Goal: Use online tool/utility: Utilize a website feature to perform a specific function

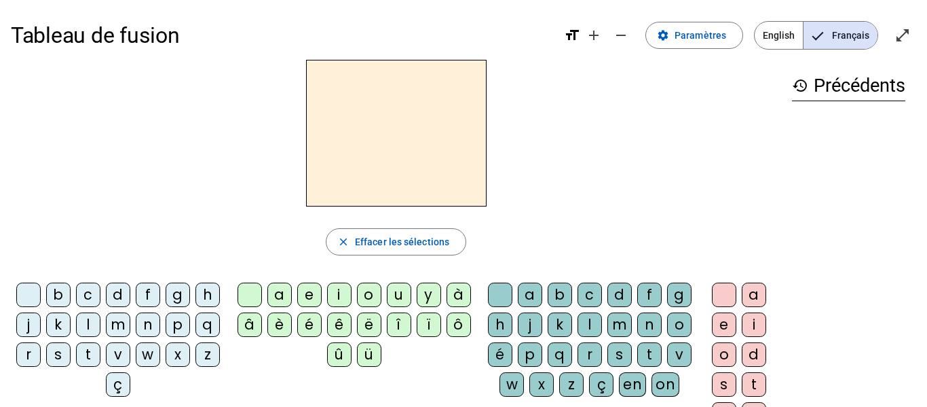
click at [195, 337] on div "q" at bounding box center [207, 324] width 24 height 24
click at [399, 295] on div "u" at bounding box center [399, 294] width 24 height 24
click at [750, 325] on div "i" at bounding box center [754, 324] width 24 height 24
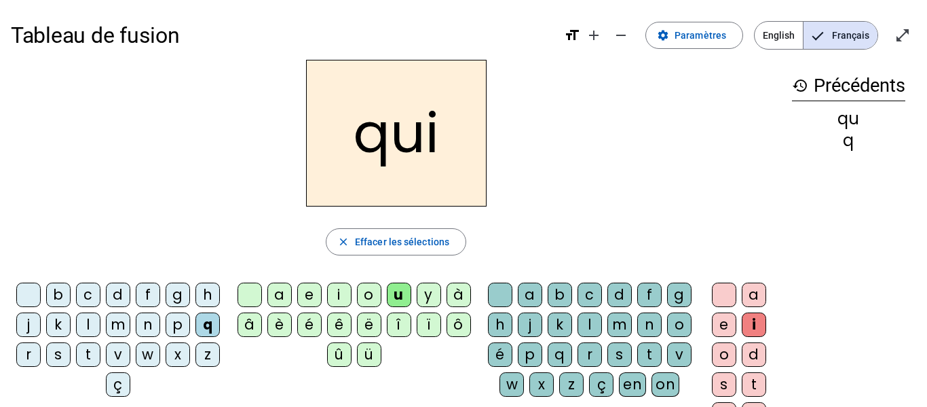
click at [71, 352] on div "s" at bounding box center [58, 354] width 24 height 24
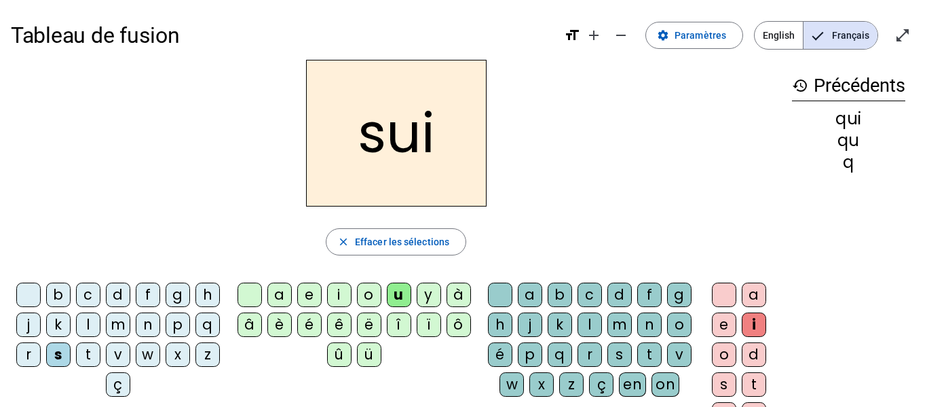
click at [336, 293] on div "i" at bounding box center [339, 294] width 24 height 24
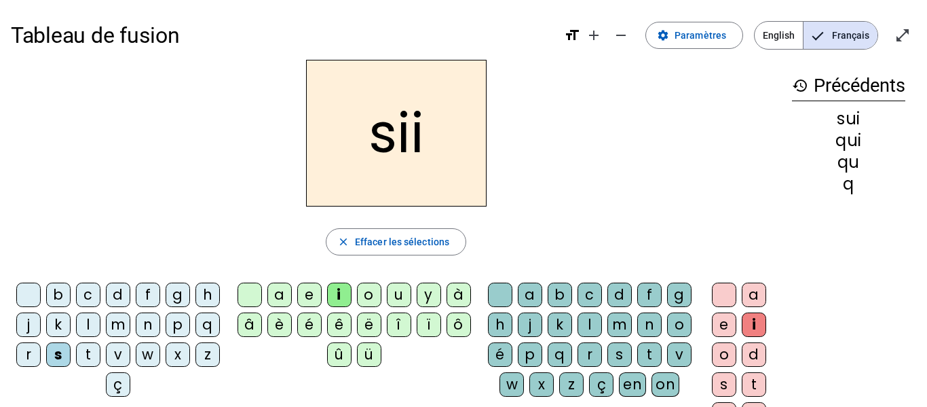
click at [512, 288] on div at bounding box center [500, 294] width 24 height 24
click at [512, 291] on div at bounding box center [500, 294] width 24 height 24
click at [729, 293] on div at bounding box center [724, 294] width 24 height 24
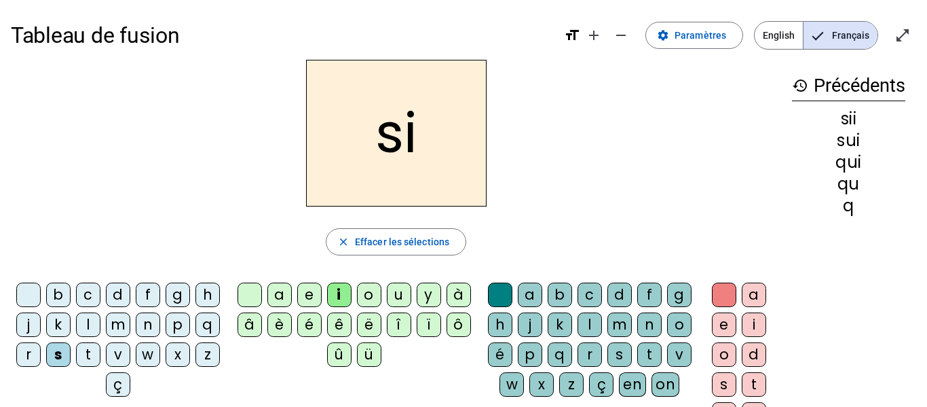
click at [637, 337] on div "n" at bounding box center [649, 324] width 24 height 24
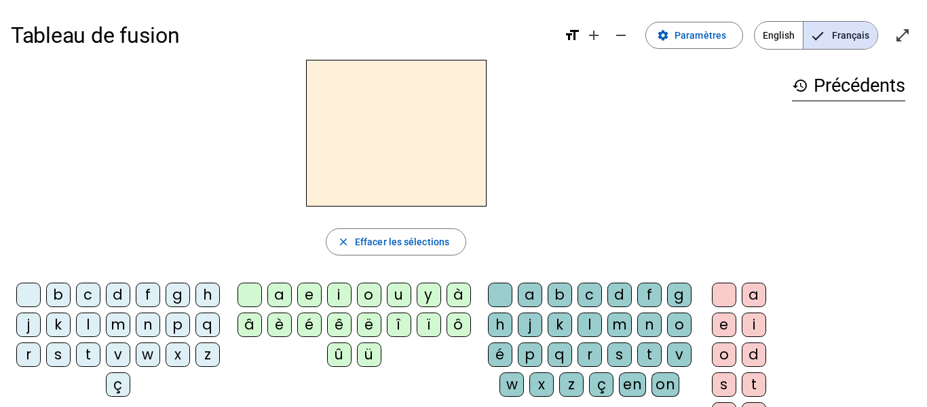
click at [195, 337] on div "q" at bounding box center [207, 324] width 24 height 24
click at [396, 300] on div "u" at bounding box center [399, 294] width 24 height 24
click at [755, 325] on div "i" at bounding box center [754, 324] width 24 height 24
